Goal: Find specific page/section: Find specific page/section

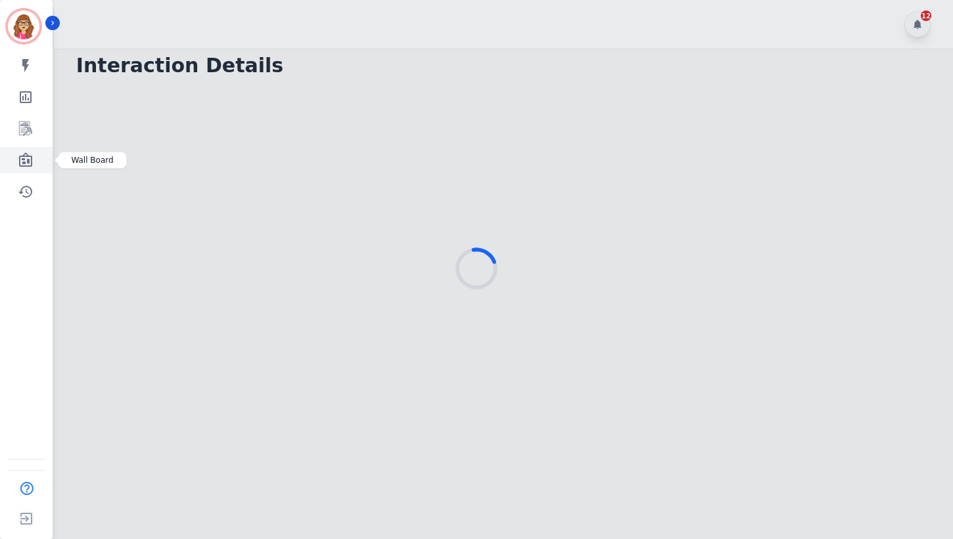
click at [32, 167] on icon "Sidebar" at bounding box center [26, 160] width 16 height 16
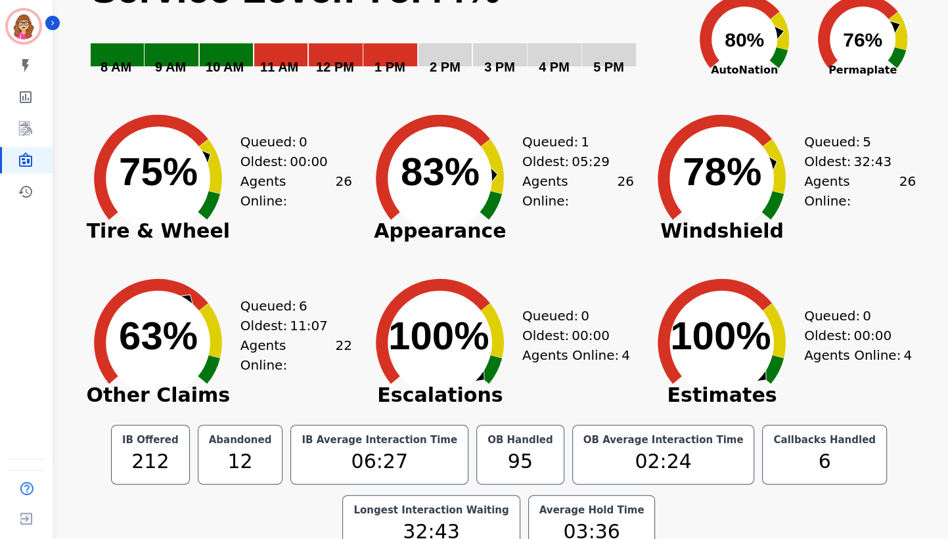
scroll to position [104, 0]
